Goal: Information Seeking & Learning: Learn about a topic

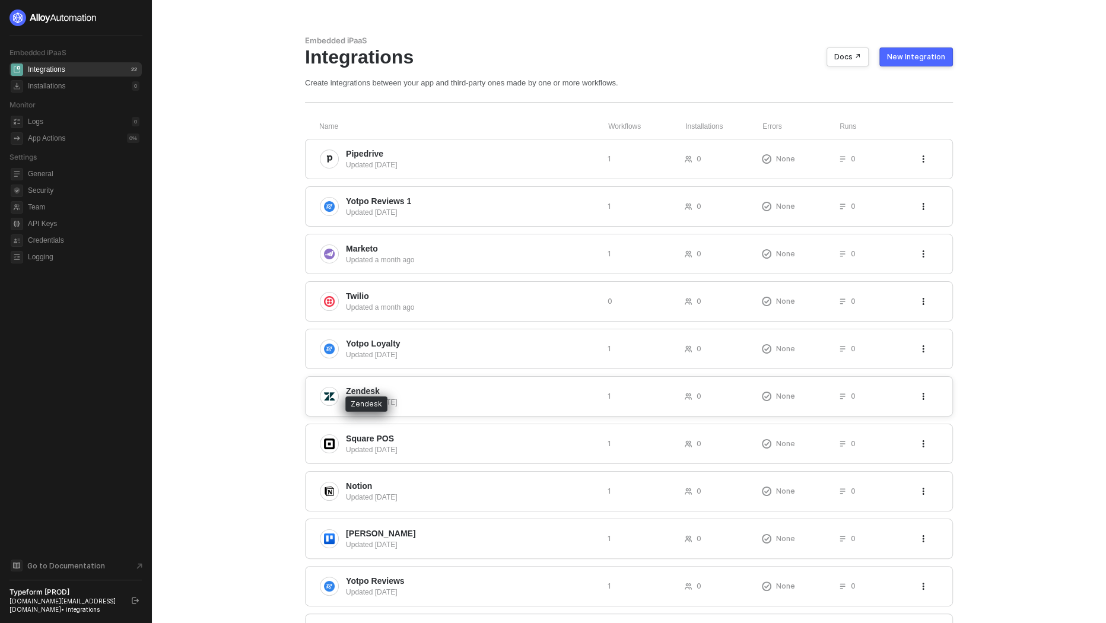
click at [372, 387] on span "Zendesk" at bounding box center [363, 391] width 34 height 12
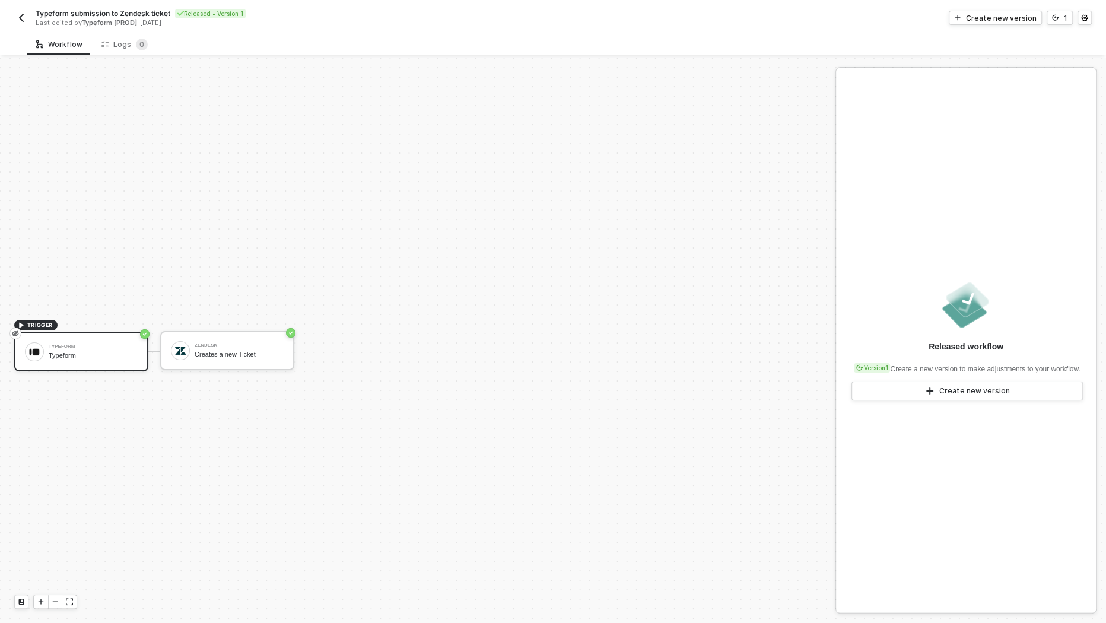
scroll to position [21, 0]
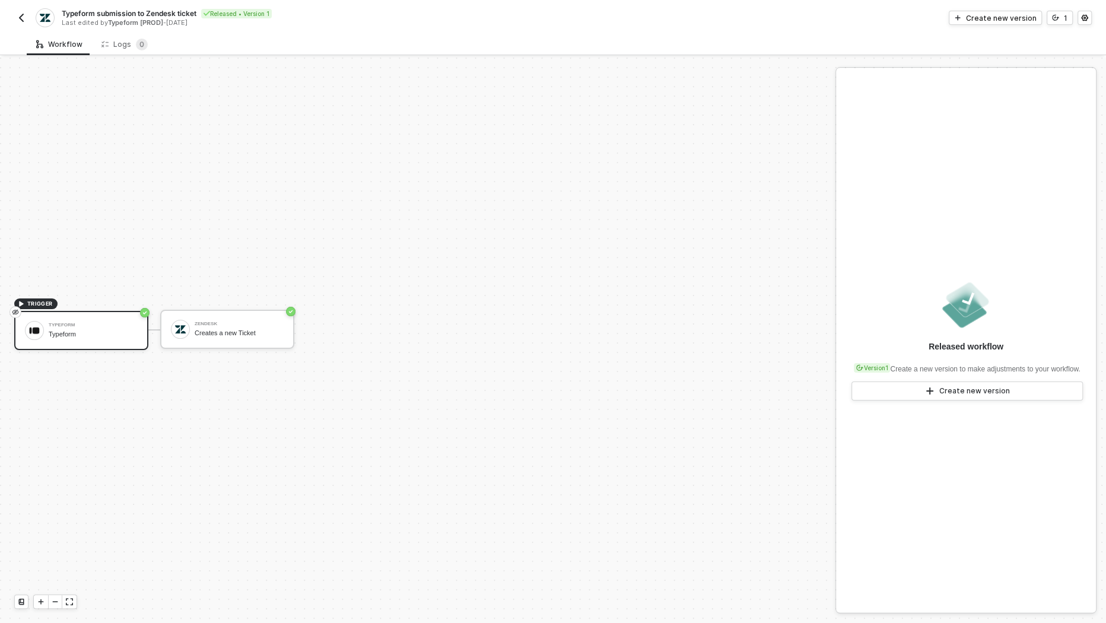
click at [23, 20] on img "button" at bounding box center [21, 17] width 9 height 9
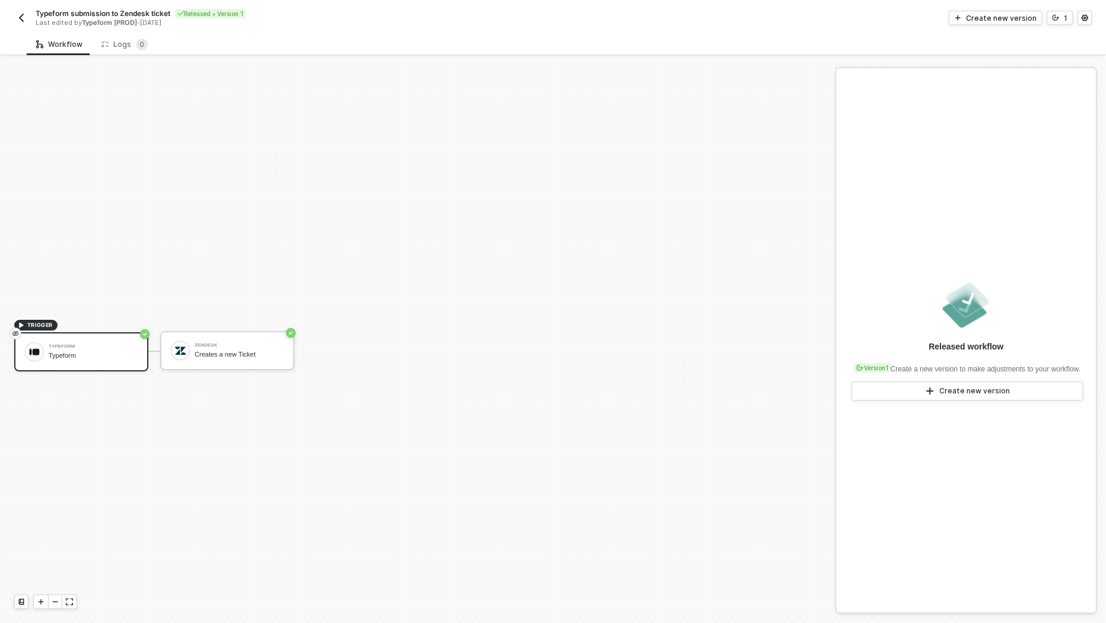
scroll to position [21, 0]
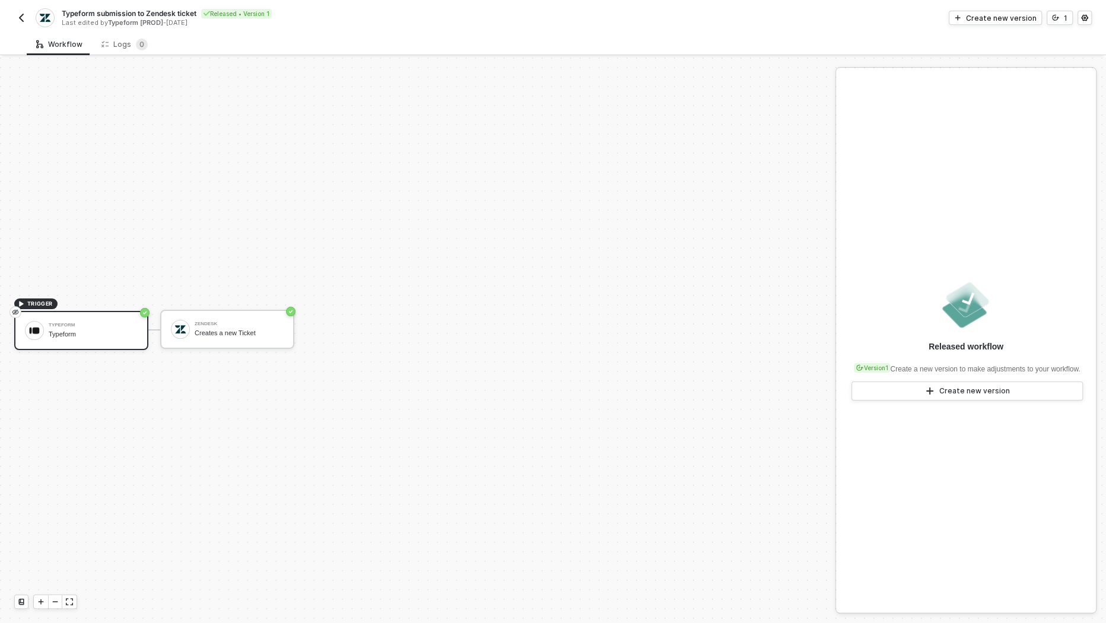
click at [23, 17] on img "button" at bounding box center [21, 17] width 9 height 9
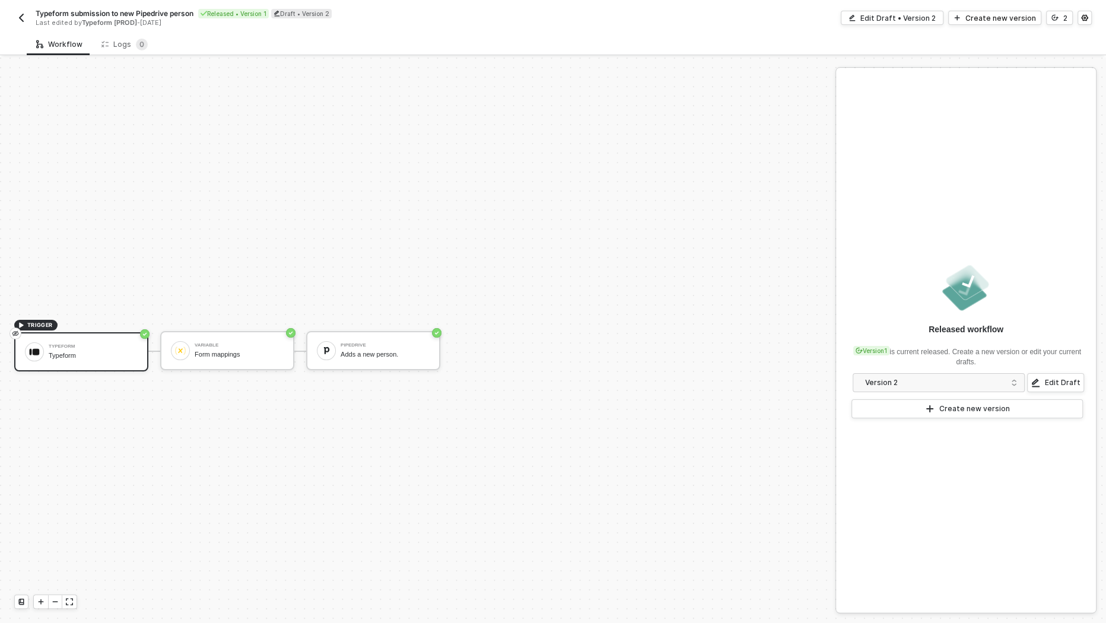
scroll to position [21, 0]
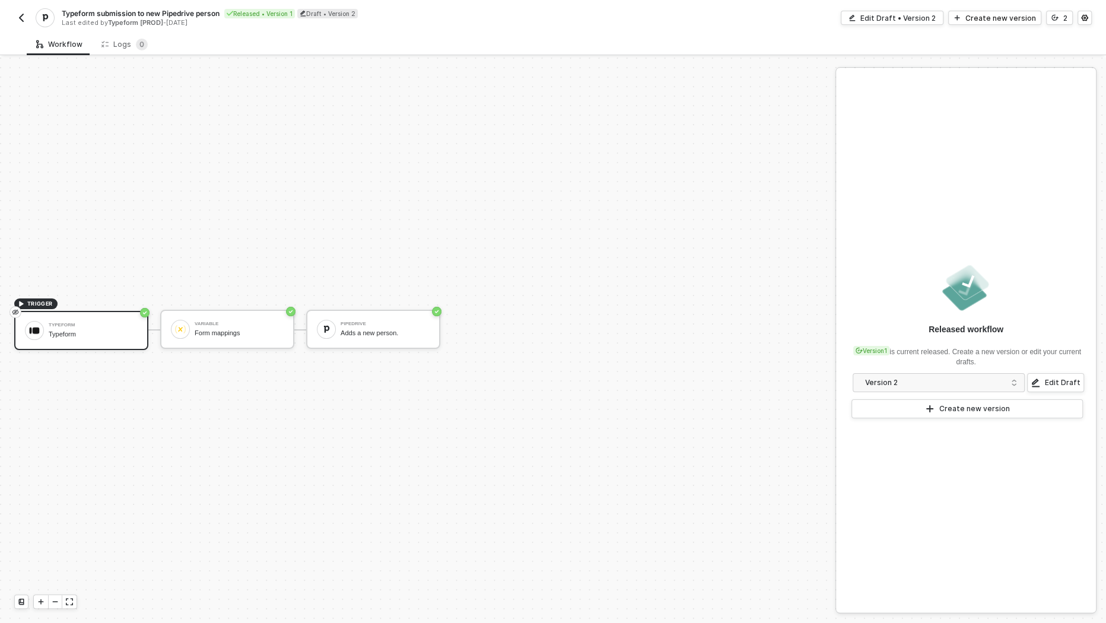
click at [22, 9] on div "Typeform submission to new Pipedrive person Released • Version 1 Draft • Versio…" at bounding box center [283, 17] width 539 height 19
click at [22, 15] on img "button" at bounding box center [21, 17] width 9 height 9
